Goal: Task Accomplishment & Management: Manage account settings

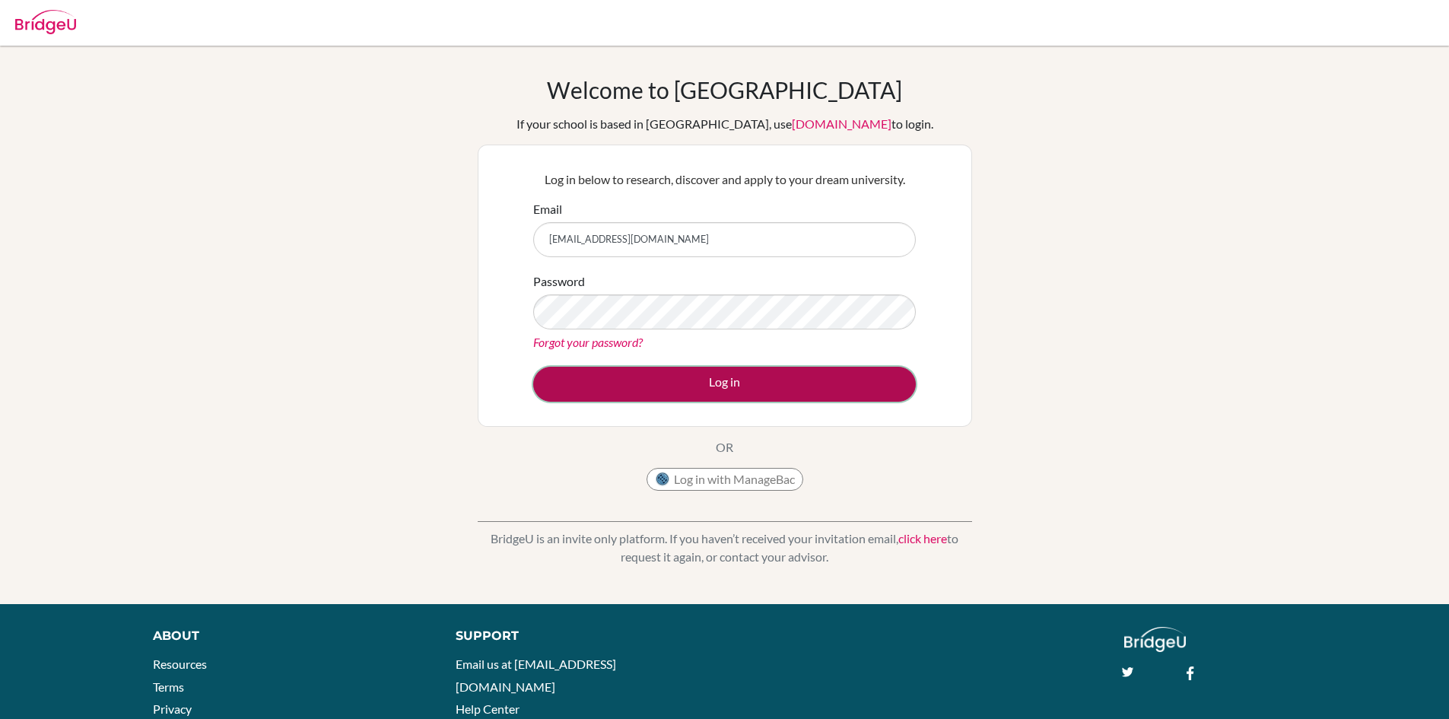
click at [711, 380] on button "Log in" at bounding box center [724, 384] width 383 height 35
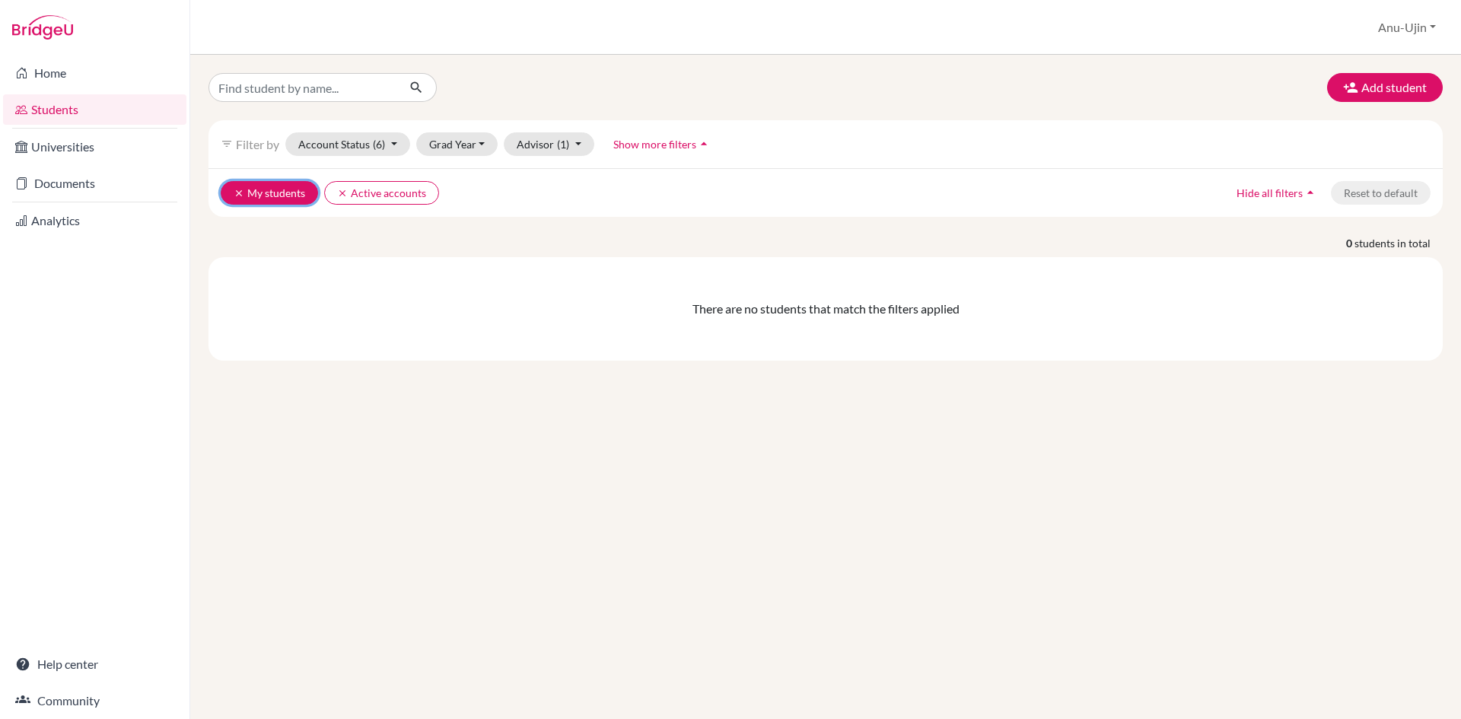
click at [232, 193] on button "clear My students" at bounding box center [269, 193] width 97 height 24
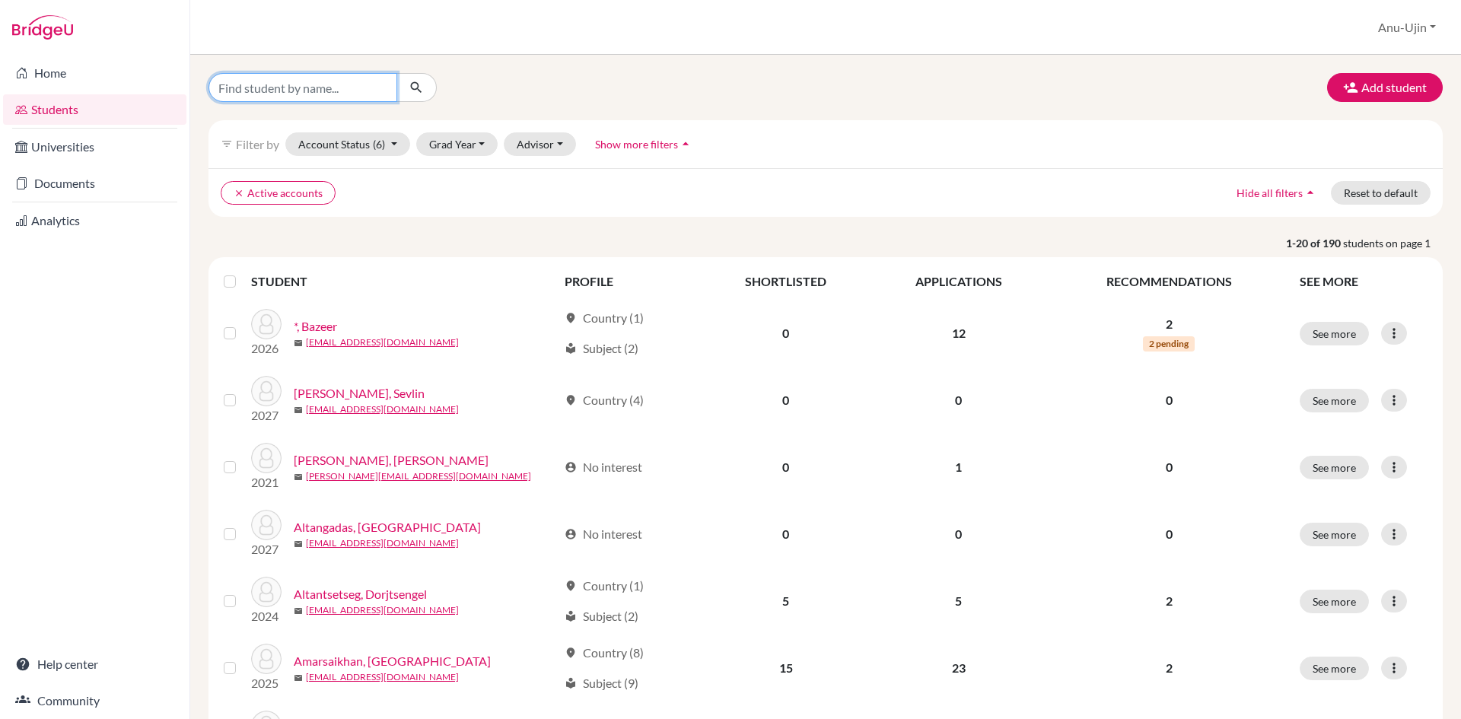
click at [304, 92] on input "Find student by name..." at bounding box center [302, 87] width 189 height 29
type input "[PERSON_NAME]"
click button "submit" at bounding box center [416, 87] width 40 height 29
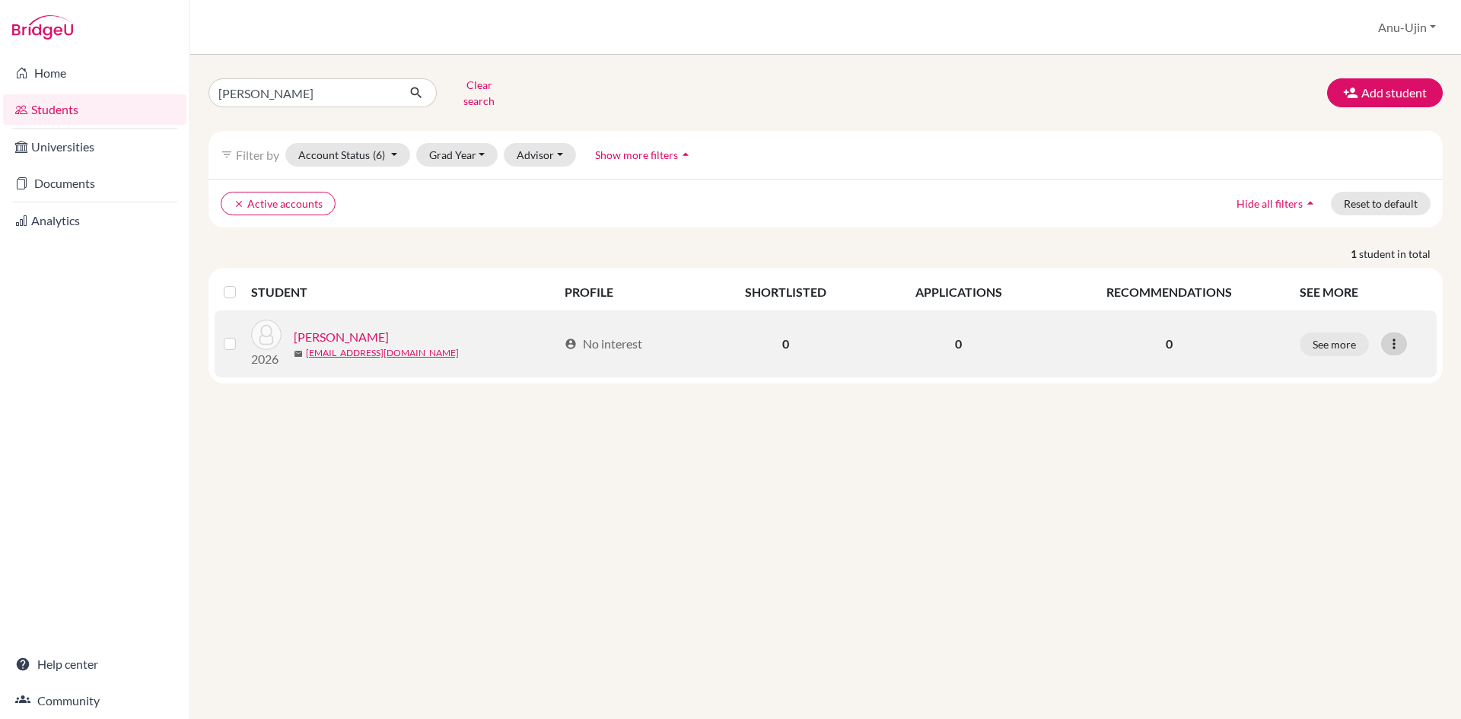
click at [1395, 336] on icon at bounding box center [1393, 343] width 15 height 15
click at [1369, 364] on button "Edit student" at bounding box center [1328, 376] width 120 height 24
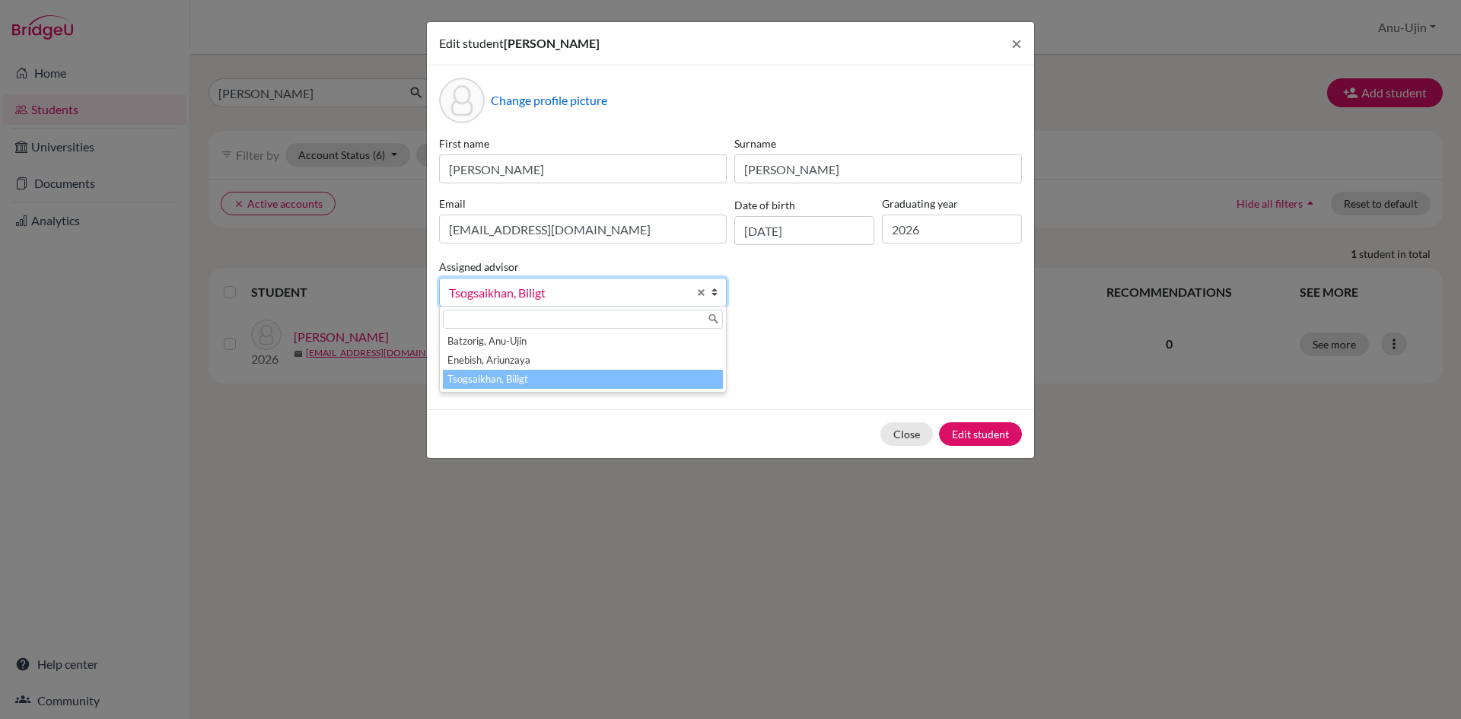
click at [611, 294] on span "Tsogsaikhan, Biligt" at bounding box center [568, 293] width 239 height 20
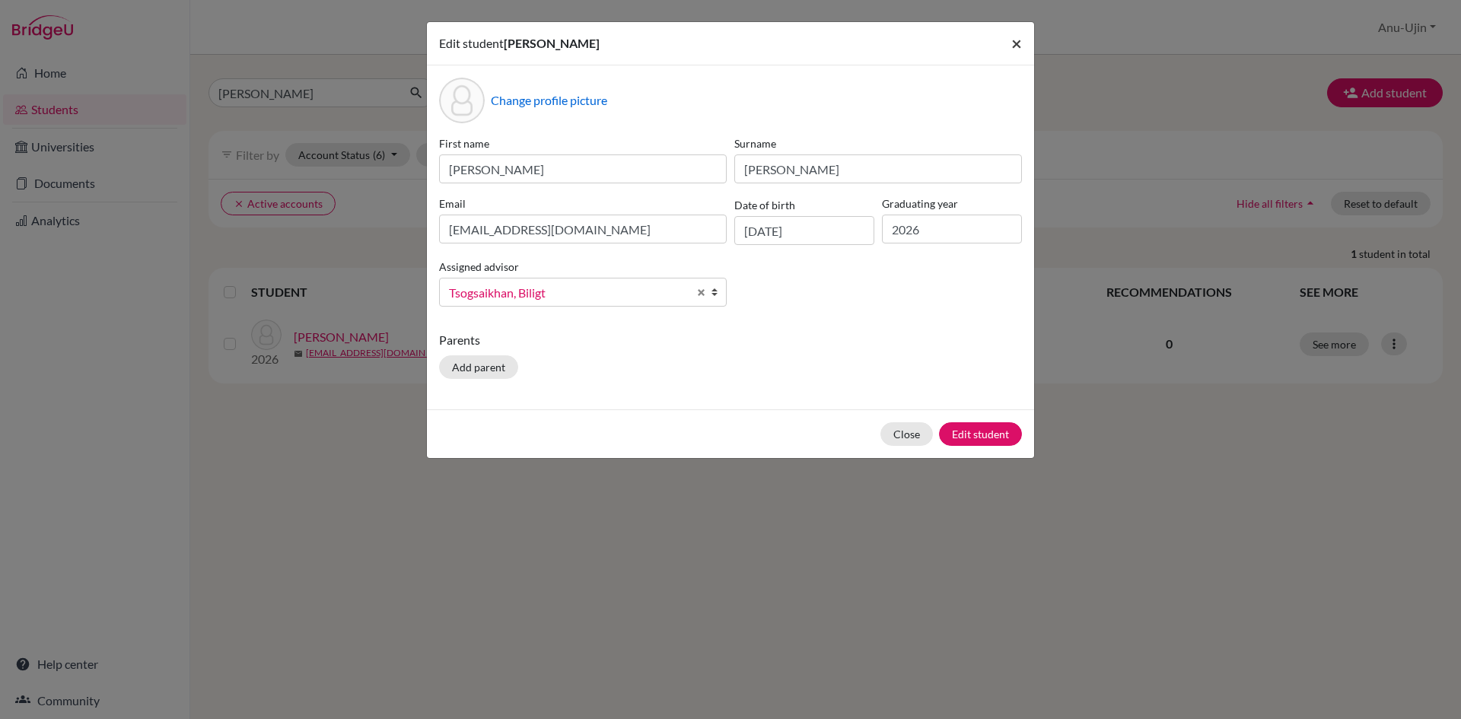
click at [1010, 37] on button "×" at bounding box center [1016, 43] width 35 height 43
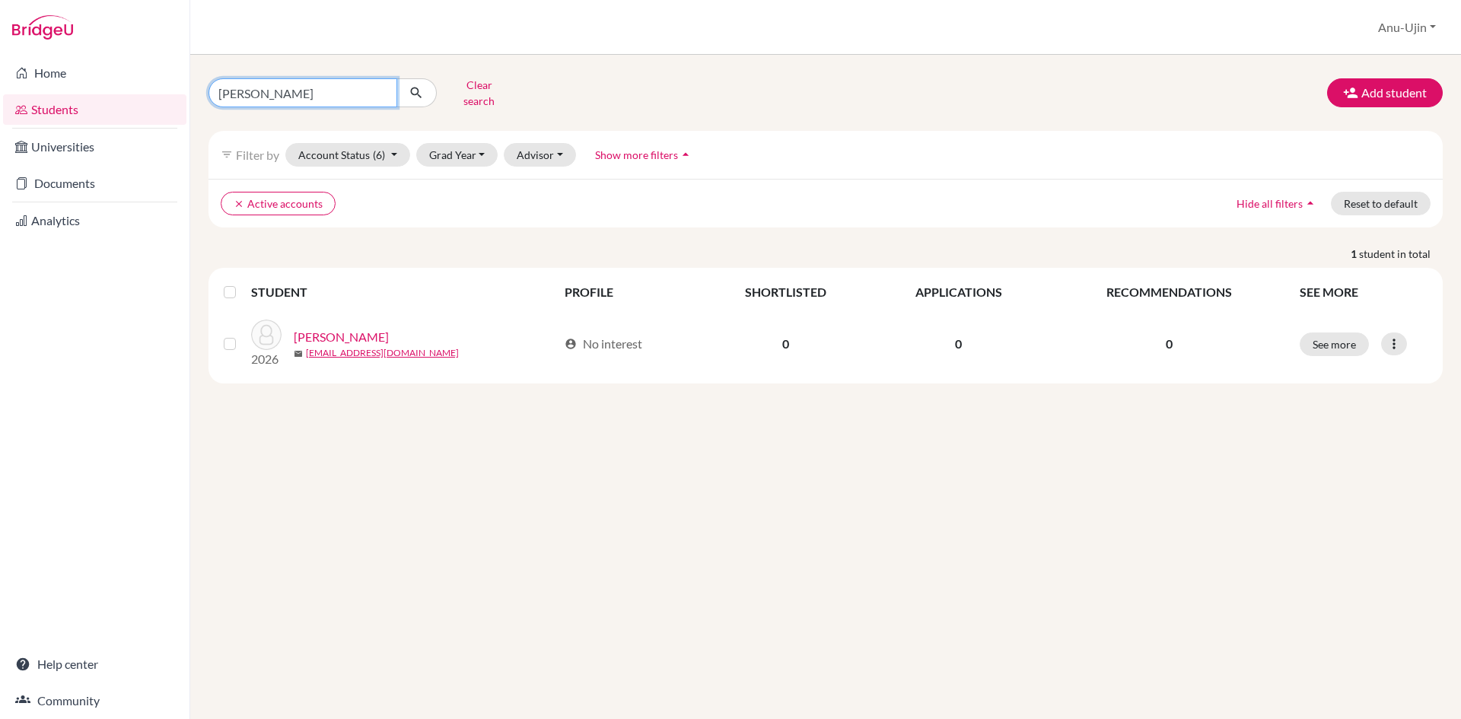
drag, startPoint x: 272, startPoint y: 88, endPoint x: -328, endPoint y: 128, distance: 601.6
click at [0, 128] on html "Home Students Universities Documents Analytics Help center Community Students o…" at bounding box center [730, 359] width 1461 height 719
type input "Barigujingao"
click button "submit" at bounding box center [416, 92] width 40 height 29
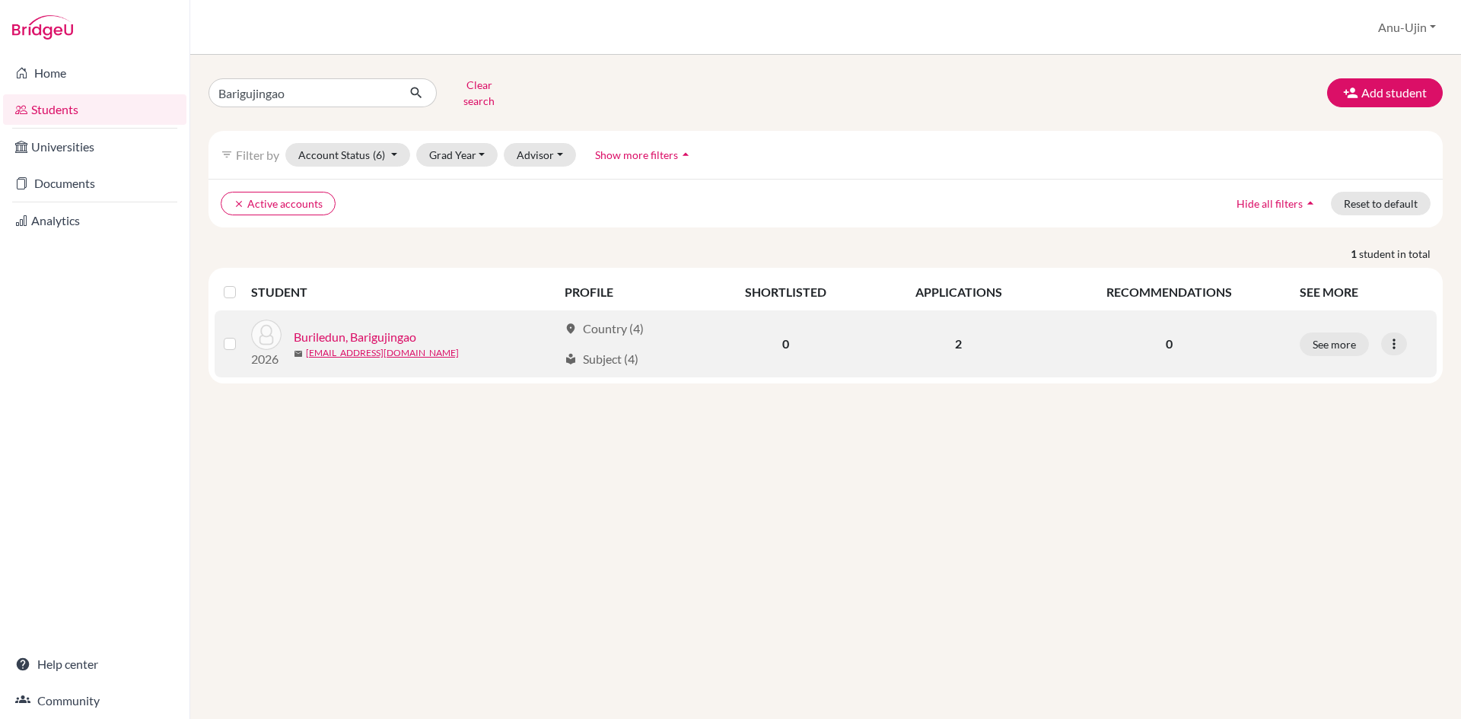
click at [1405, 342] on div "See more Edit student Send Message Reset Password" at bounding box center [1363, 344] width 128 height 24
click at [1396, 336] on icon at bounding box center [1393, 343] width 15 height 15
click at [1325, 368] on button "Edit student" at bounding box center [1328, 376] width 120 height 24
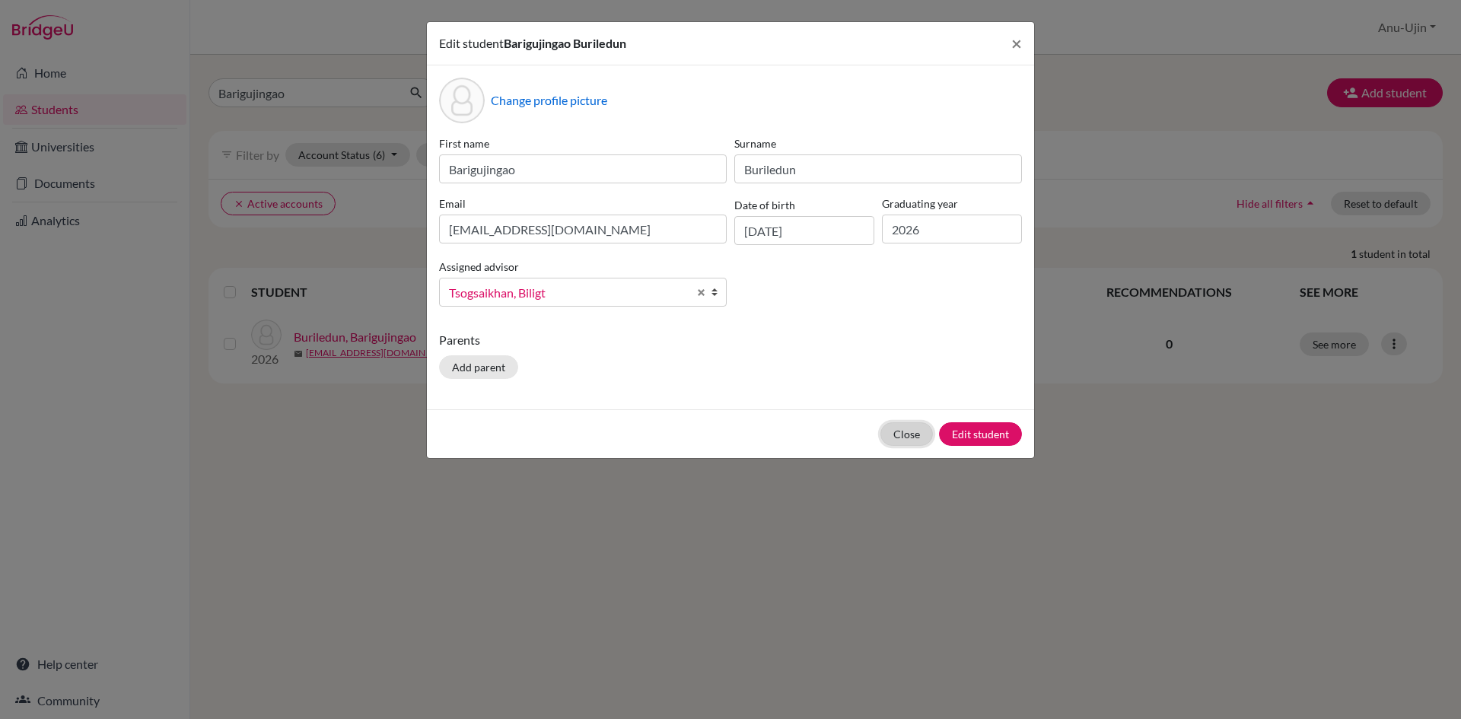
click at [909, 437] on button "Close" at bounding box center [906, 434] width 52 height 24
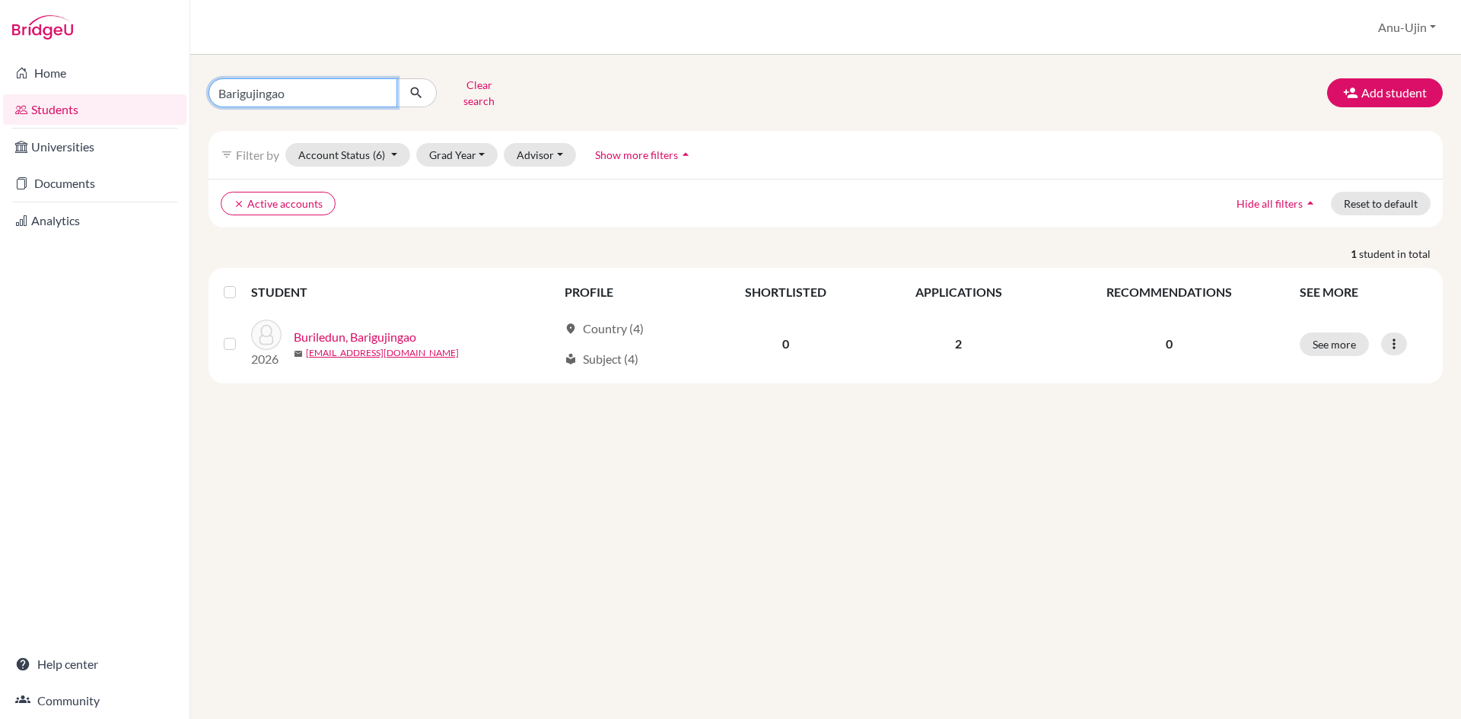
drag, startPoint x: 311, startPoint y: 92, endPoint x: -18, endPoint y: 76, distance: 329.8
click at [0, 76] on html "Home Students Universities Documents Analytics Help center Community Students o…" at bounding box center [730, 359] width 1461 height 719
type input "[PERSON_NAME]"
click button "submit" at bounding box center [416, 92] width 40 height 29
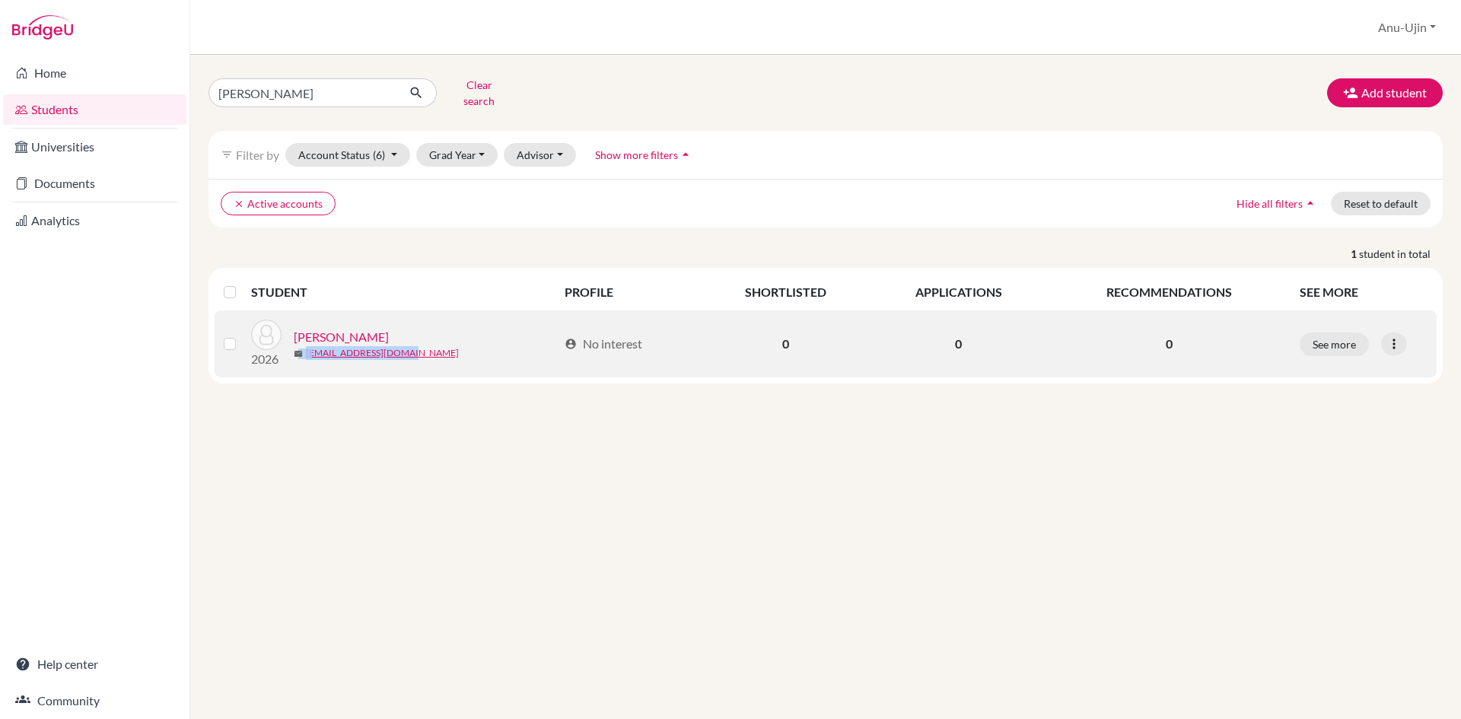
drag, startPoint x: 346, startPoint y: 344, endPoint x: 413, endPoint y: 344, distance: 67.0
click at [412, 346] on div "mail [EMAIL_ADDRESS][DOMAIN_NAME]" at bounding box center [426, 353] width 264 height 14
click at [429, 346] on div "mail [EMAIL_ADDRESS][DOMAIN_NAME]" at bounding box center [426, 353] width 264 height 14
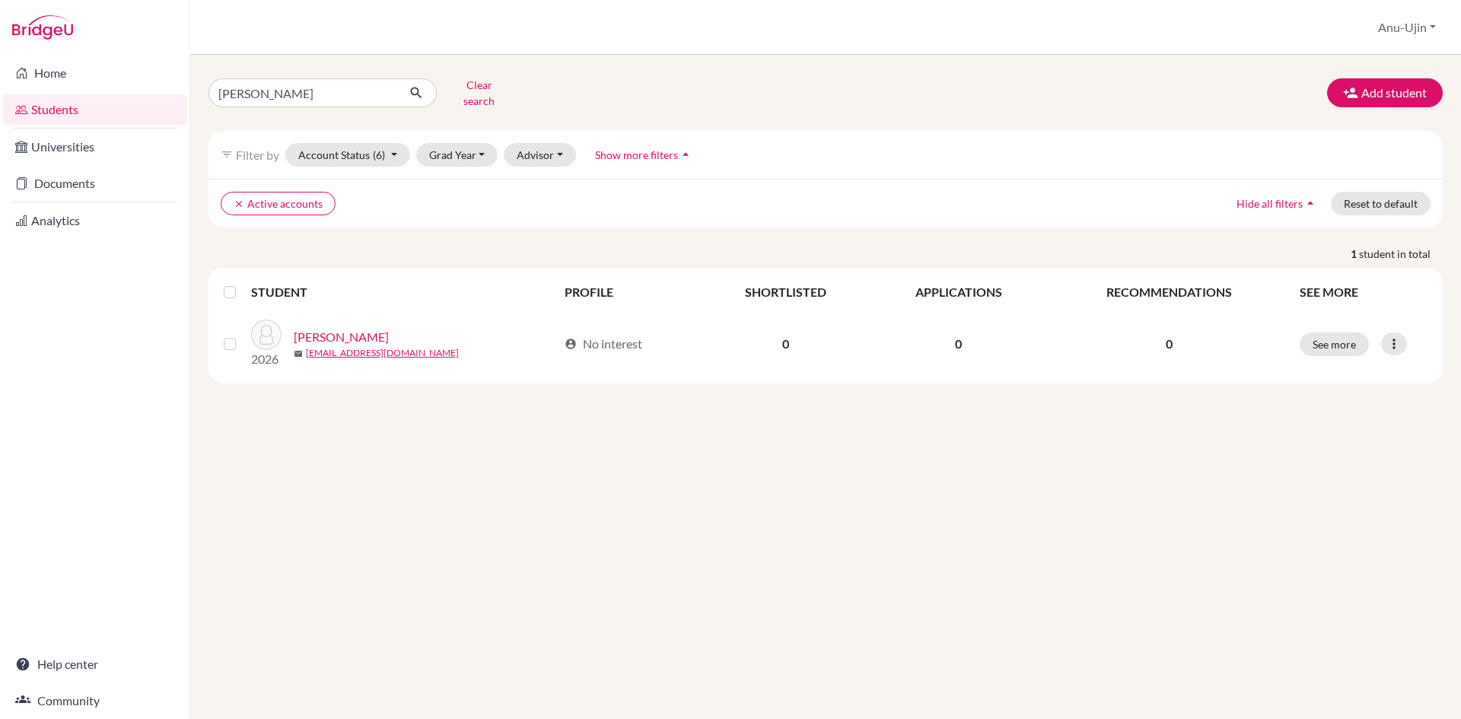
click at [349, 523] on div "[PERSON_NAME] Clear search Add student filter_list Filter by Account Status (6)…" at bounding box center [825, 387] width 1271 height 664
drag, startPoint x: 368, startPoint y: 91, endPoint x: -8, endPoint y: 68, distance: 376.5
click at [0, 68] on html "Home Students Universities Documents Analytics Help center Community Students o…" at bounding box center [730, 359] width 1461 height 719
